Goal: Task Accomplishment & Management: Complete application form

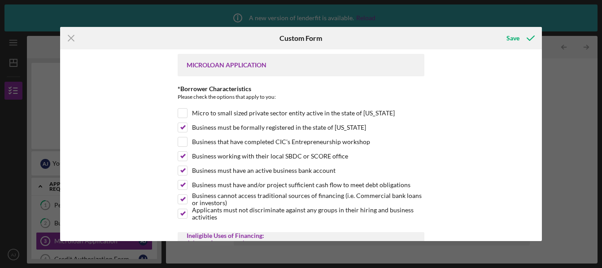
scroll to position [1954, 0]
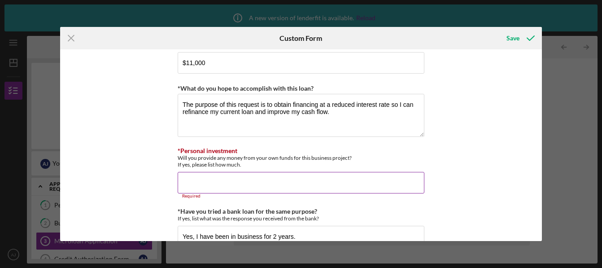
click at [220, 188] on input "*Personal investment" at bounding box center [301, 183] width 247 height 22
paste input "I intend to repay the loan exclusively through regular monthly payments derived…"
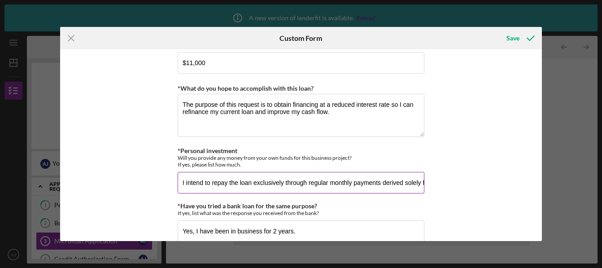
scroll to position [0, 77]
click at [196, 183] on input "I intend to repay the loan exclusively through regular monthly payments derived…" at bounding box center [301, 183] width 247 height 22
click at [196, 183] on input "I intnd to repay the loan exclusively through regular monthly payments derived …" at bounding box center [301, 183] width 247 height 22
click at [266, 182] on input "I intend to repay the loan exclusively through regular monthly payments derived…" at bounding box center [301, 183] width 247 height 22
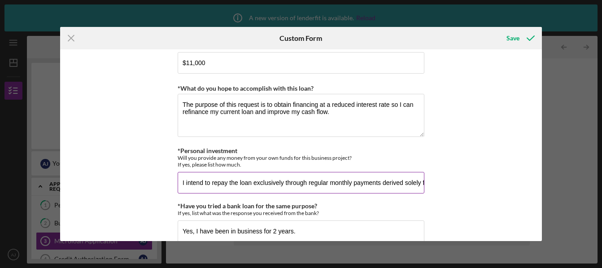
click at [281, 185] on input "I intend to repay the loan exclusively through regular monthly payments derived…" at bounding box center [301, 183] width 247 height 22
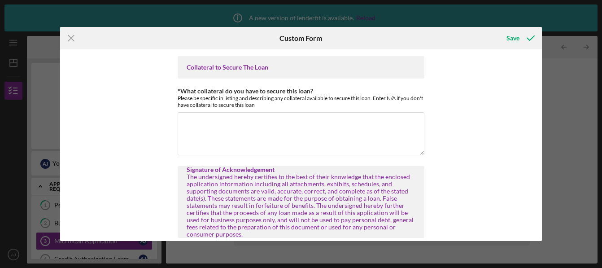
scroll to position [2195, 0]
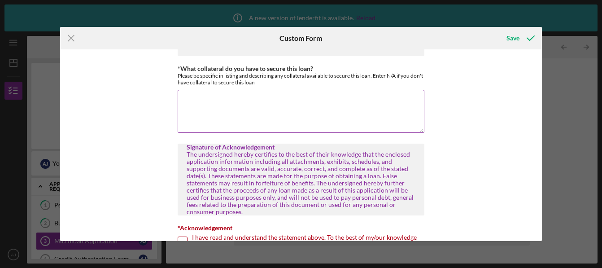
type input "I intend to repay the loan through regular monthly payments derived solely from…"
click at [271, 111] on textarea "*What collateral do you have to secure this loan?" at bounding box center [301, 111] width 247 height 43
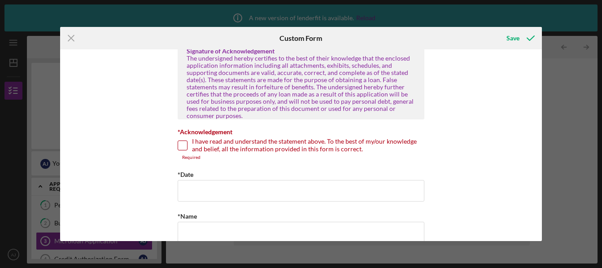
scroll to position [2307, 0]
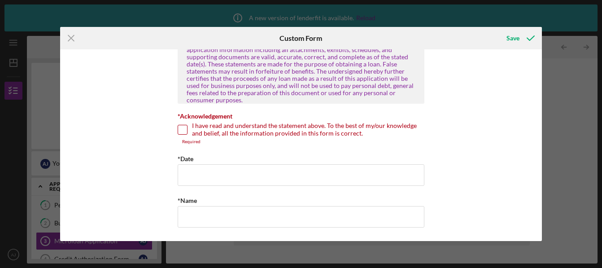
type textarea "N/A"
click at [183, 134] on input "I have read and understand the statement above. To the best of my/our knowledge…" at bounding box center [182, 129] width 9 height 9
checkbox input "true"
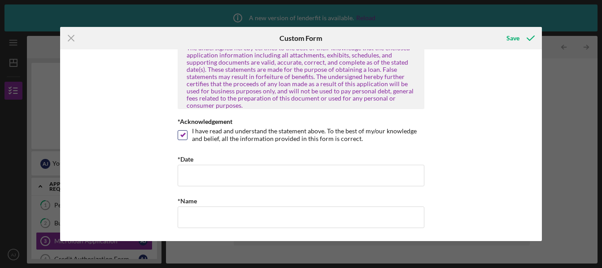
scroll to position [2301, 0]
click at [200, 174] on input "*Date" at bounding box center [301, 176] width 247 height 22
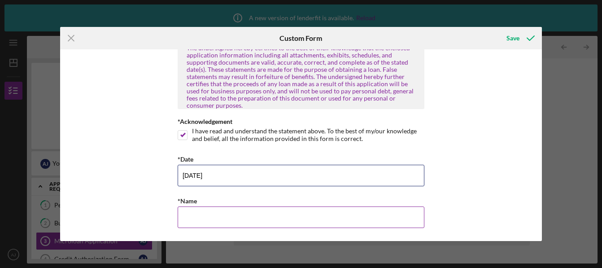
type input "[DATE]"
click at [224, 221] on input "*Name" at bounding box center [301, 217] width 247 height 22
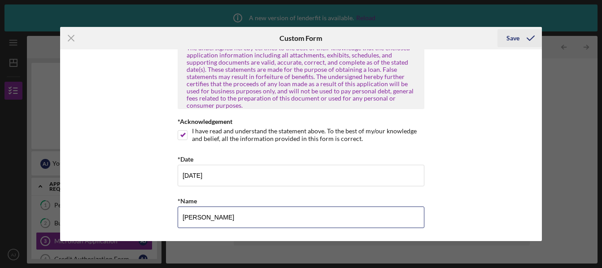
type input "[PERSON_NAME]"
click at [517, 37] on div "Save" at bounding box center [512, 38] width 13 height 18
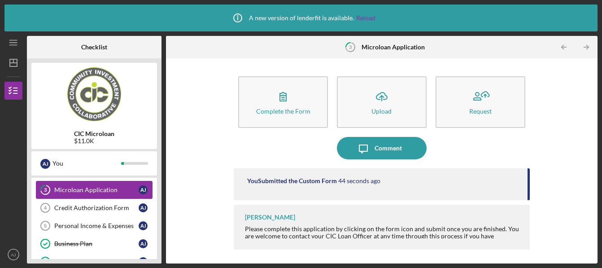
scroll to position [51, 0]
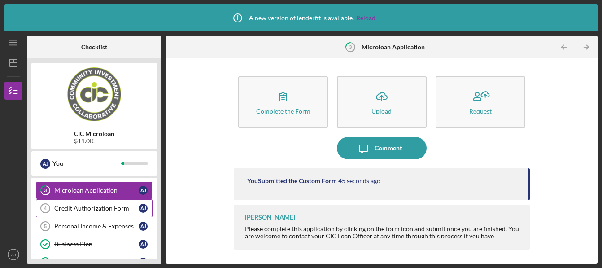
click at [113, 205] on div "Credit Authorization Form" at bounding box center [96, 208] width 84 height 7
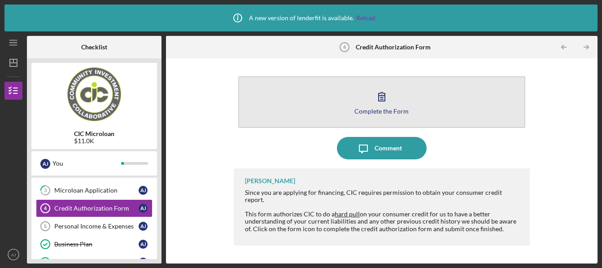
click at [379, 113] on div "Complete the Form" at bounding box center [381, 111] width 54 height 7
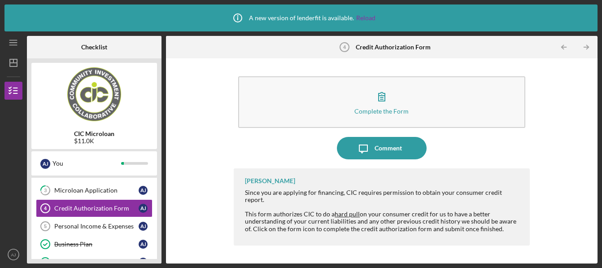
click at [485, 193] on div "Since you are applying for financing, CIC requires permission to obtain your co…" at bounding box center [382, 196] width 275 height 14
click at [451, 232] on div at bounding box center [382, 235] width 275 height 7
click at [466, 232] on div at bounding box center [382, 235] width 275 height 7
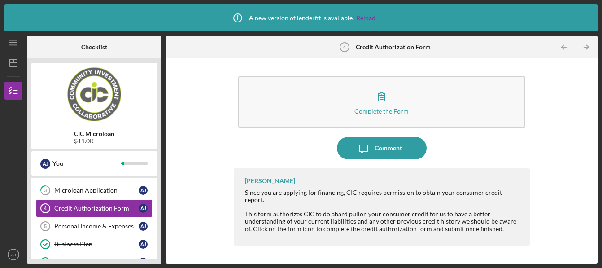
click at [466, 232] on div at bounding box center [382, 235] width 275 height 7
click at [119, 226] on div "Personal Income & Expenses" at bounding box center [96, 225] width 84 height 7
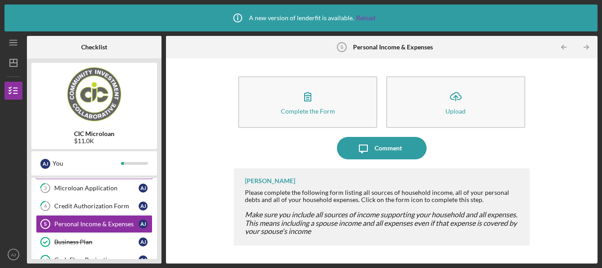
scroll to position [53, 0]
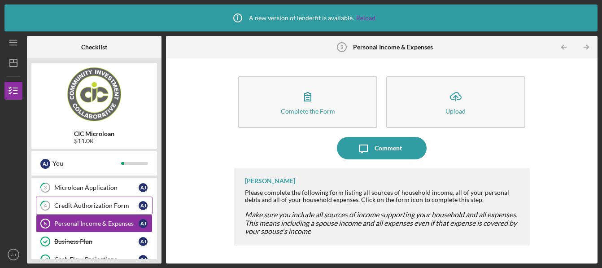
click at [105, 204] on div "Credit Authorization Form" at bounding box center [96, 205] width 84 height 7
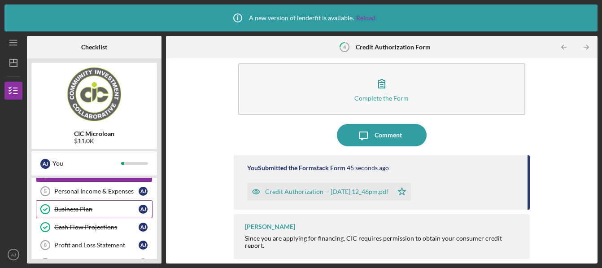
scroll to position [86, 0]
click at [116, 190] on div "Personal Income & Expenses" at bounding box center [96, 190] width 84 height 7
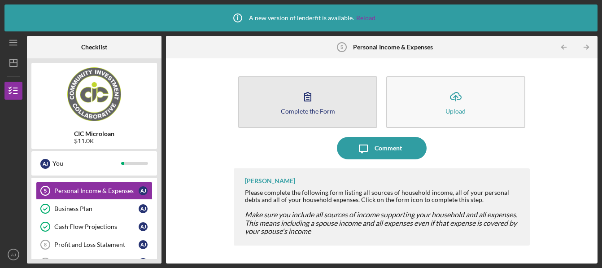
click at [311, 109] on div "Complete the Form" at bounding box center [308, 111] width 54 height 7
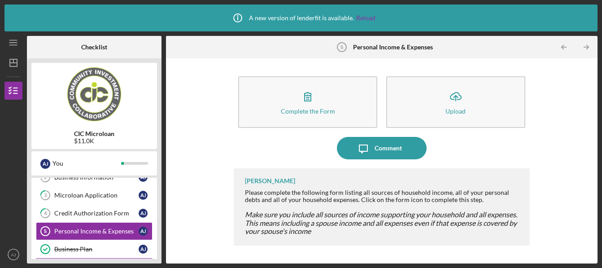
scroll to position [45, 0]
click at [107, 209] on link "4 Credit Authorization Form A J" at bounding box center [94, 214] width 117 height 18
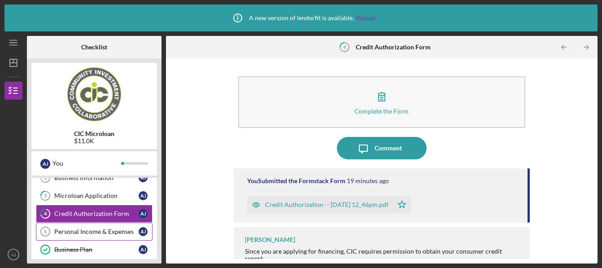
click at [101, 232] on div "Personal Income & Expenses" at bounding box center [96, 231] width 84 height 7
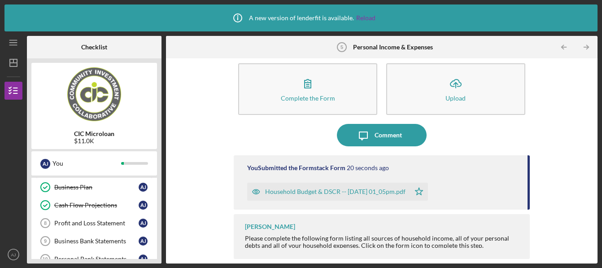
scroll to position [139, 0]
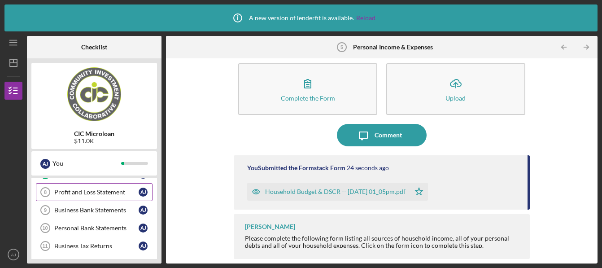
click at [94, 190] on div "Profit and Loss Statement" at bounding box center [96, 191] width 84 height 7
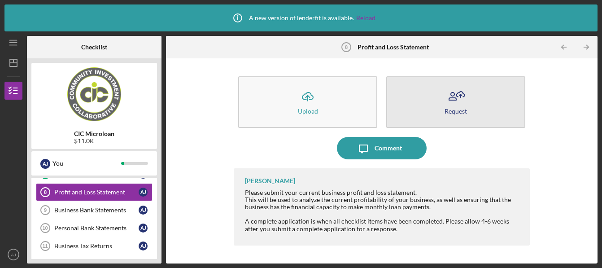
click at [451, 100] on icon "button" at bounding box center [455, 96] width 22 height 22
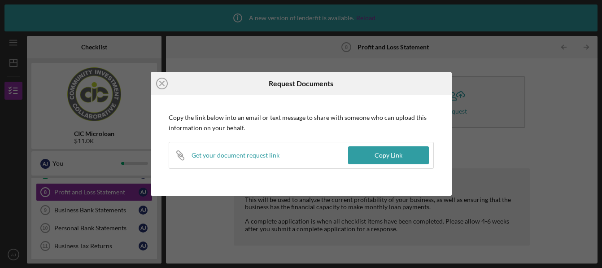
click at [472, 68] on div "Icon/Close Request Documents Copy the link below into an email or text message …" at bounding box center [301, 134] width 602 height 268
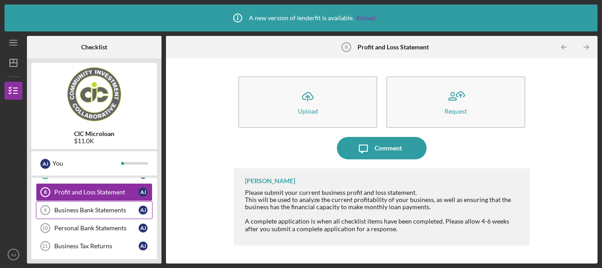
click at [90, 212] on div "Business Bank Statements" at bounding box center [96, 209] width 84 height 7
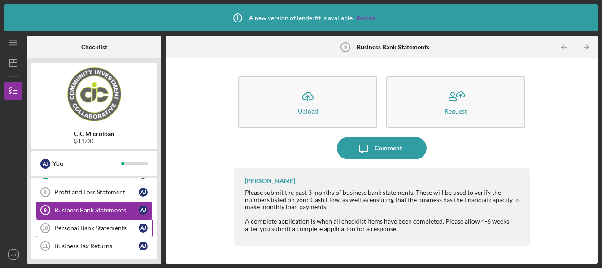
click at [88, 226] on div "Personal Bank Statements" at bounding box center [96, 227] width 84 height 7
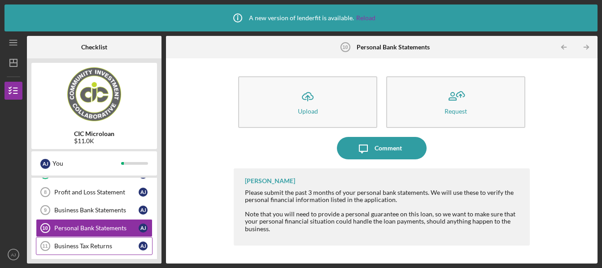
click at [97, 246] on div "Business Tax Returns" at bounding box center [96, 245] width 84 height 7
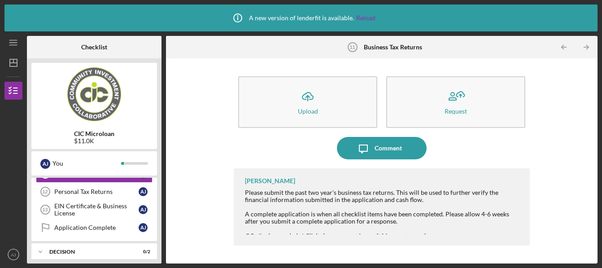
scroll to position [213, 0]
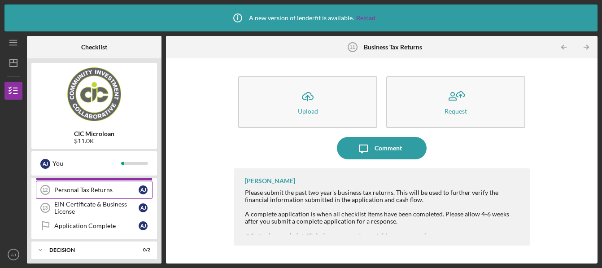
click at [103, 191] on div "Personal Tax Returns" at bounding box center [96, 189] width 84 height 7
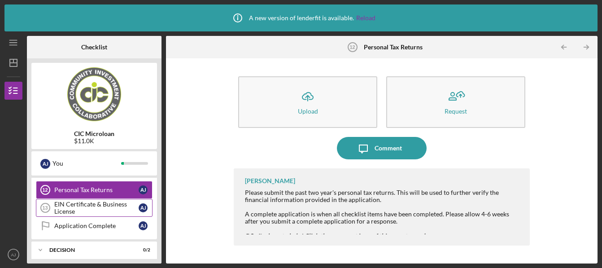
click at [105, 207] on div "EIN Certificate & Business License" at bounding box center [96, 207] width 84 height 14
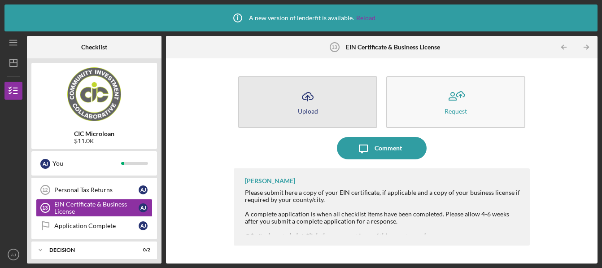
click at [323, 102] on button "Icon/Upload Upload" at bounding box center [307, 102] width 139 height 52
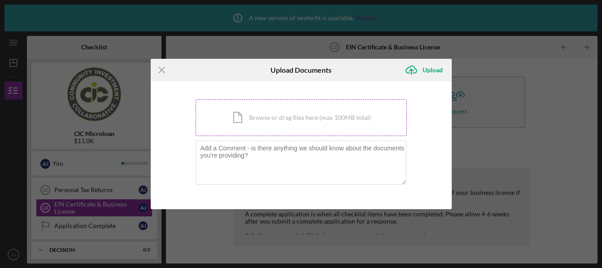
click at [336, 112] on div "Icon/Document Browse or drag files here (max 100MB total) Tap to choose files o…" at bounding box center [301, 117] width 211 height 37
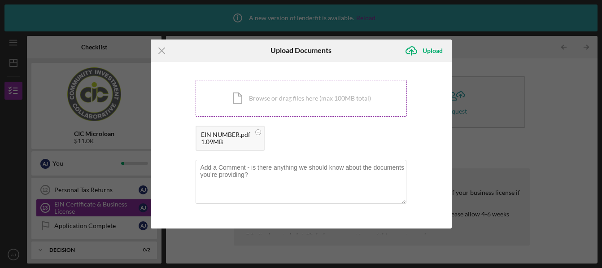
click at [235, 92] on div "Icon/Document Browse or drag files here (max 100MB total) Tap to choose files o…" at bounding box center [301, 98] width 211 height 37
click at [426, 48] on div "Upload" at bounding box center [432, 51] width 20 height 18
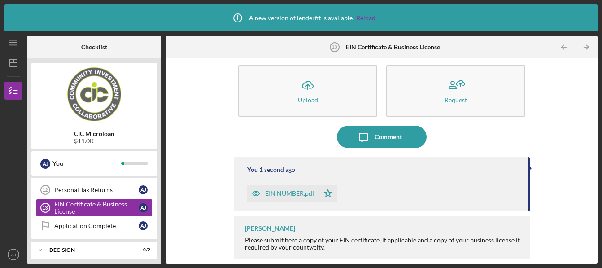
scroll to position [13, 0]
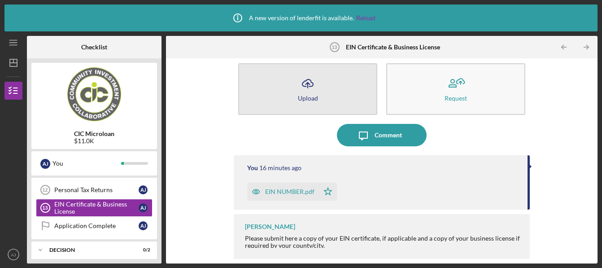
click at [314, 84] on icon "Icon/Upload" at bounding box center [307, 83] width 22 height 22
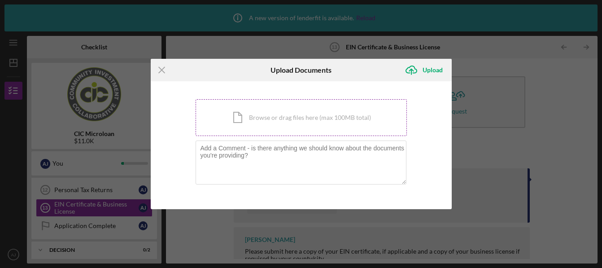
click at [309, 118] on div "Icon/Document Browse or drag files here (max 100MB total) Tap to choose files o…" at bounding box center [301, 117] width 211 height 37
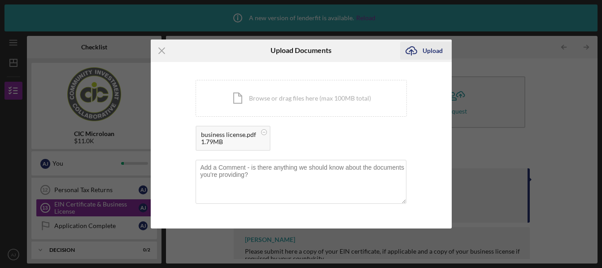
click at [422, 53] on icon "Icon/Upload" at bounding box center [411, 50] width 22 height 22
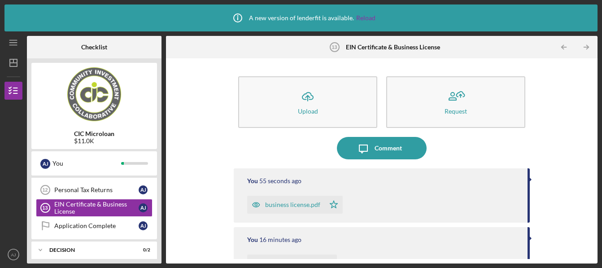
click at [422, 53] on div "EIN Certificate & Business License 13 EIN Certificate & Business License" at bounding box center [381, 47] width 117 height 22
click at [99, 193] on div "Personal Tax Returns" at bounding box center [96, 189] width 84 height 7
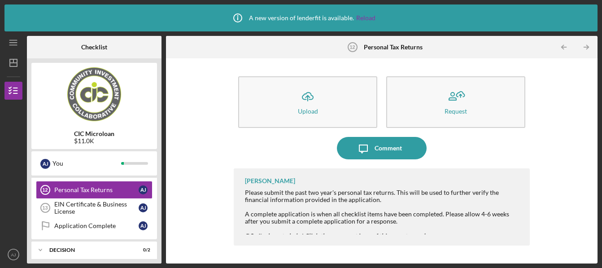
click at [410, 205] on div "Please submit the past two year's personal tax returns. This will be used to fu…" at bounding box center [382, 207] width 275 height 36
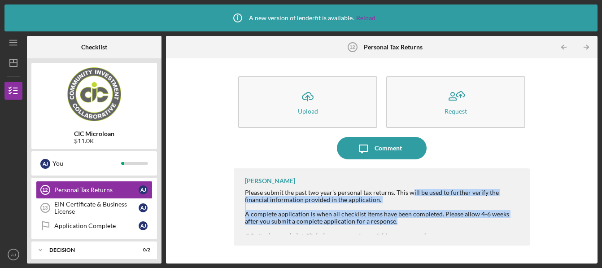
drag, startPoint x: 407, startPoint y: 220, endPoint x: 412, endPoint y: 173, distance: 47.4
click at [412, 173] on div "[PERSON_NAME] Please submit the past two year's personal tax returns. This will…" at bounding box center [382, 206] width 296 height 77
click at [244, 223] on div "[PERSON_NAME] Please submit the past two year's personal tax returns. This will…" at bounding box center [382, 206] width 296 height 77
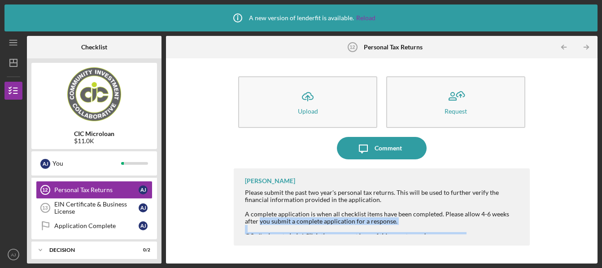
drag, startPoint x: 245, startPoint y: 221, endPoint x: 552, endPoint y: 249, distance: 308.0
click at [552, 249] on div "Icon/Upload Upload Request Icon/Message Comment [PERSON_NAME] Please submit the…" at bounding box center [381, 161] width 422 height 196
copy div "you submit a complete application for a response. P.S.: I'm here to help! Click…"
